Goal: Information Seeking & Learning: Learn about a topic

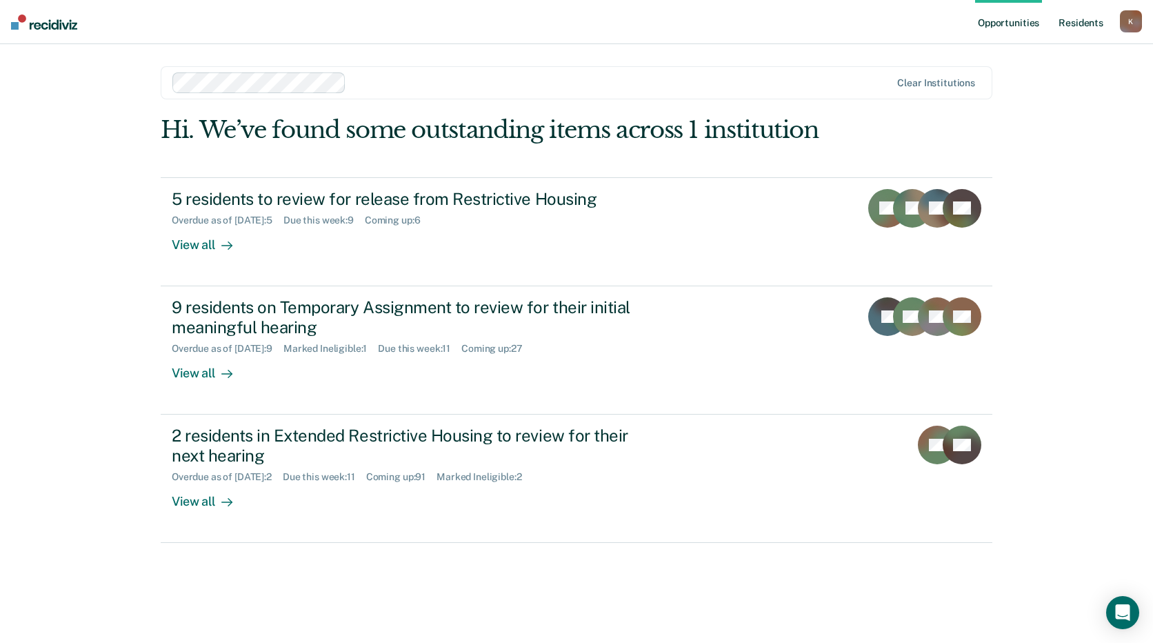
click at [1075, 23] on link "Resident s" at bounding box center [1081, 22] width 50 height 44
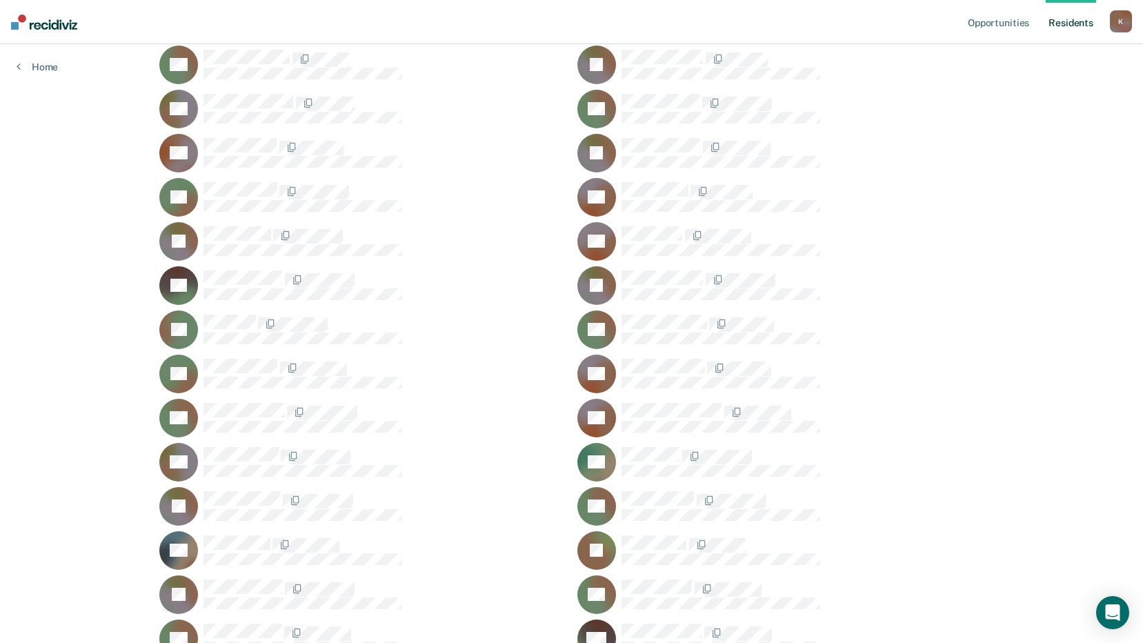
scroll to position [47604, 0]
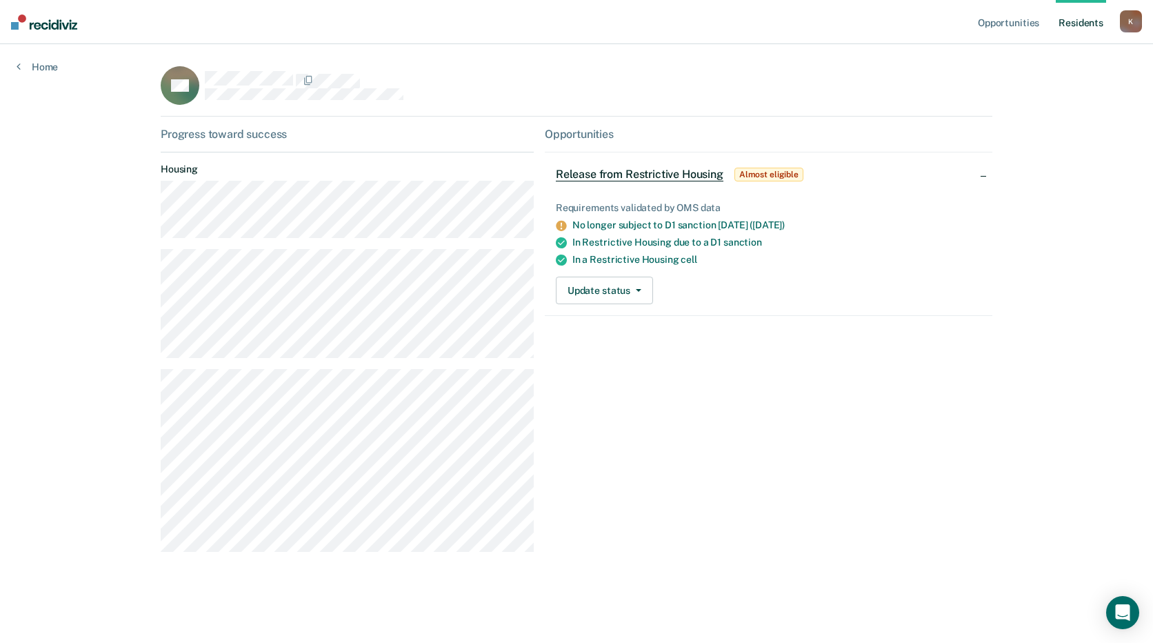
click at [477, 619] on div "Opportunities Resident s [PERSON_NAME][EMAIL_ADDRESS][PERSON_NAME][DOMAIN_NAME]…" at bounding box center [576, 321] width 1153 height 643
